Goal: Information Seeking & Learning: Learn about a topic

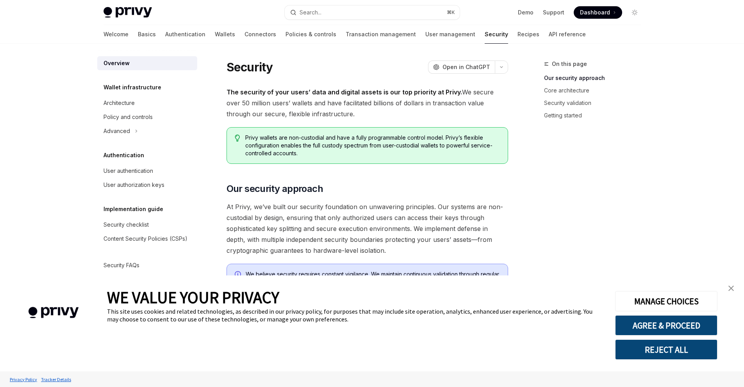
type textarea "*"
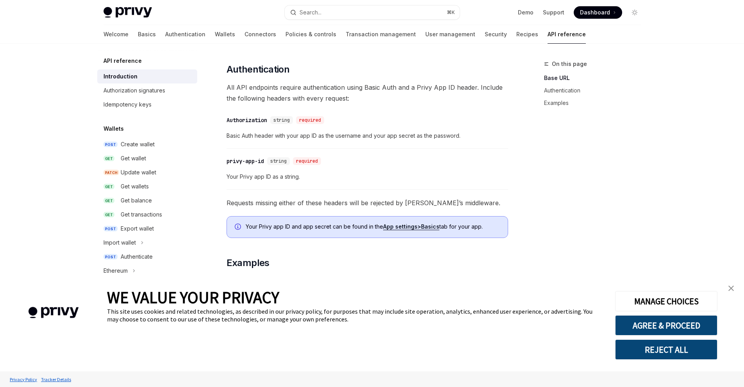
scroll to position [116, 0]
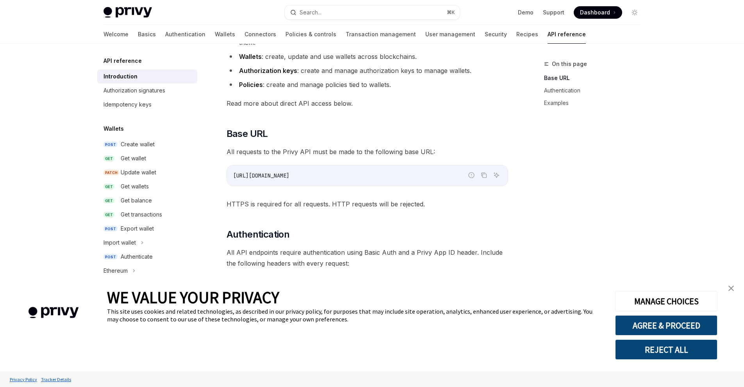
type textarea "*"
